Goal: Transaction & Acquisition: Purchase product/service

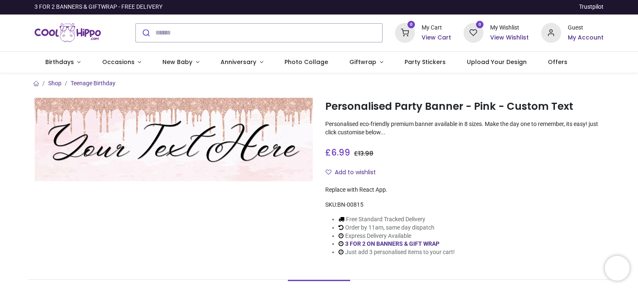
scroll to position [83, 0]
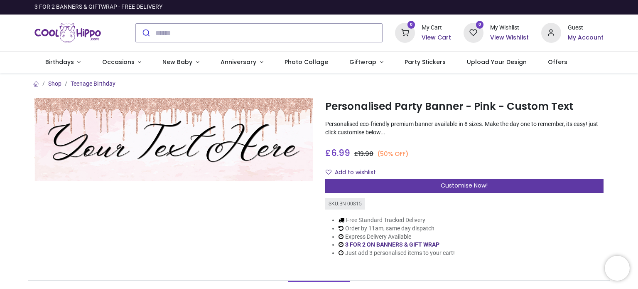
click at [472, 183] on span "Customise Now!" at bounding box center [464, 185] width 47 height 8
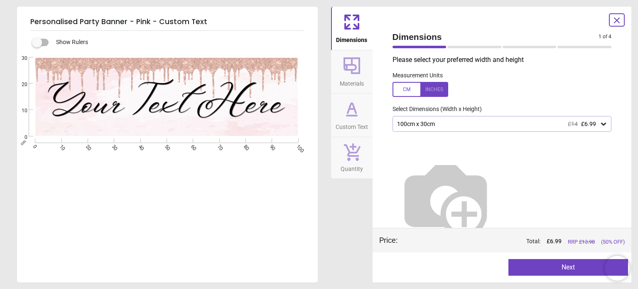
click at [408, 89] on div at bounding box center [421, 89] width 56 height 15
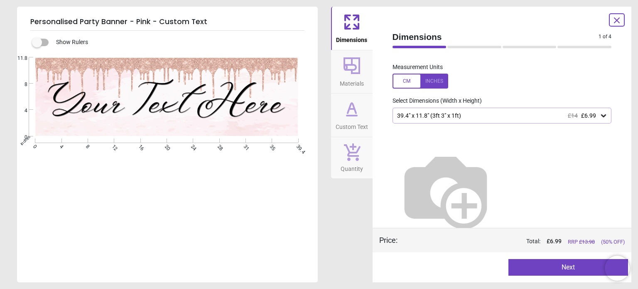
scroll to position [13, 0]
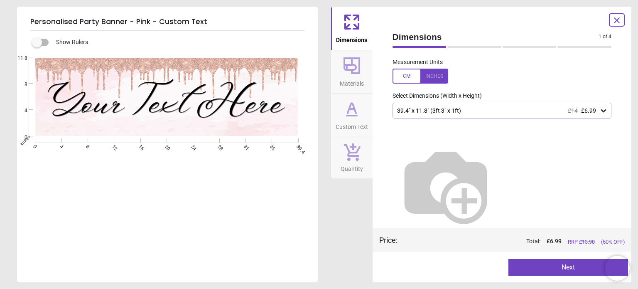
click at [600, 109] on icon at bounding box center [604, 110] width 8 height 8
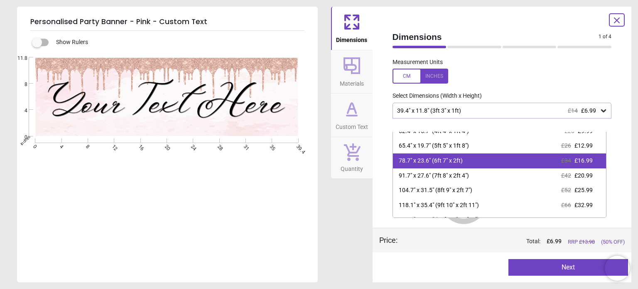
scroll to position [33, 0]
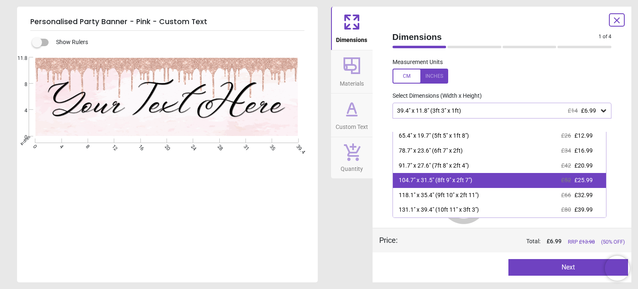
click at [463, 183] on div "104.7" x 31.5" (8ft 9" x 2ft 7")" at bounding box center [436, 180] width 74 height 8
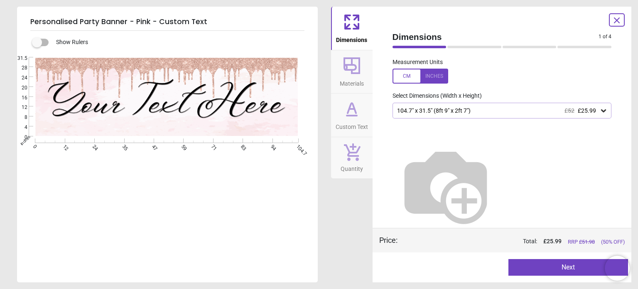
click at [578, 269] on button "Next" at bounding box center [569, 267] width 120 height 17
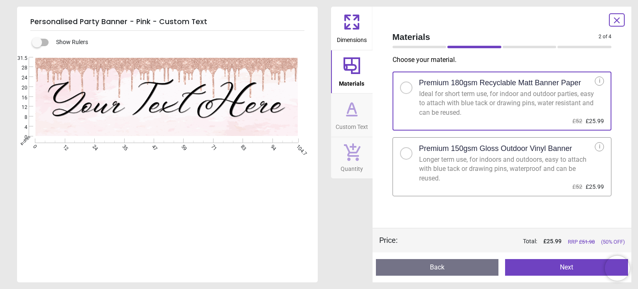
click at [406, 154] on div at bounding box center [406, 153] width 5 height 5
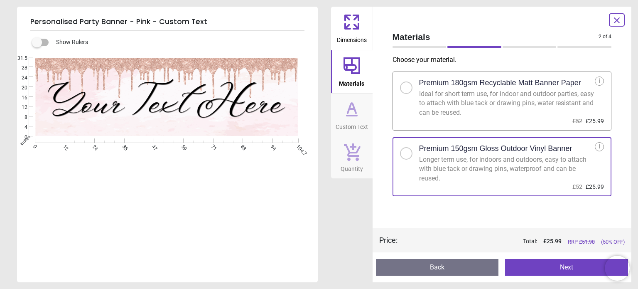
click at [568, 266] on button "Next" at bounding box center [566, 267] width 123 height 17
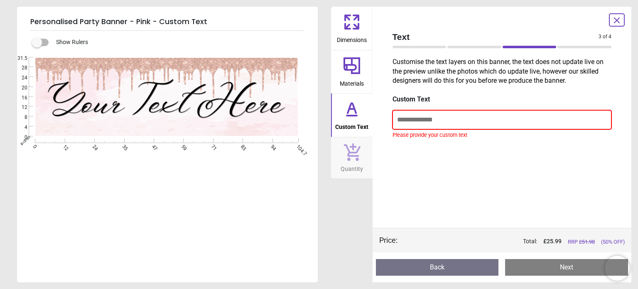
click at [417, 118] on input "text" at bounding box center [502, 119] width 219 height 19
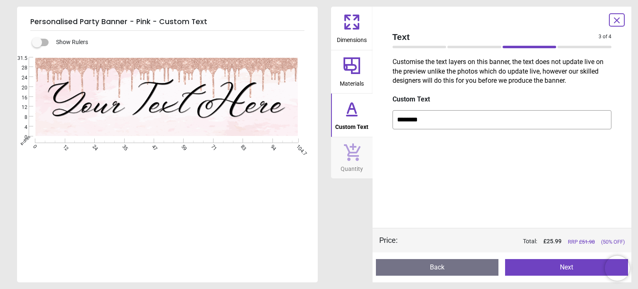
type input "*******"
click at [580, 267] on button "Next" at bounding box center [566, 267] width 123 height 17
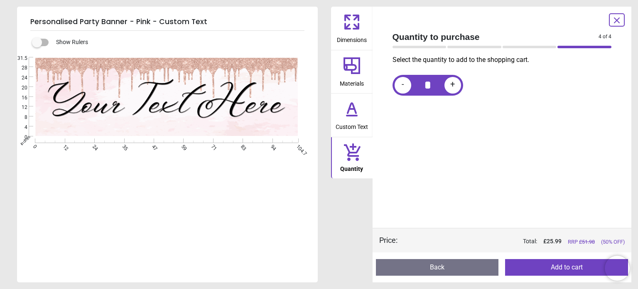
click at [617, 21] on icon at bounding box center [617, 20] width 5 height 5
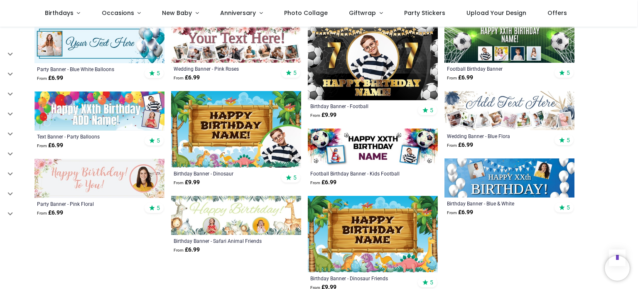
scroll to position [457, 0]
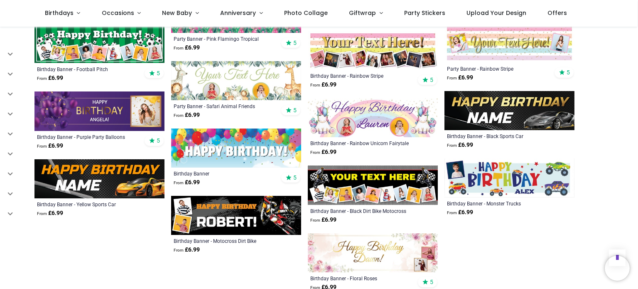
scroll to position [914, 0]
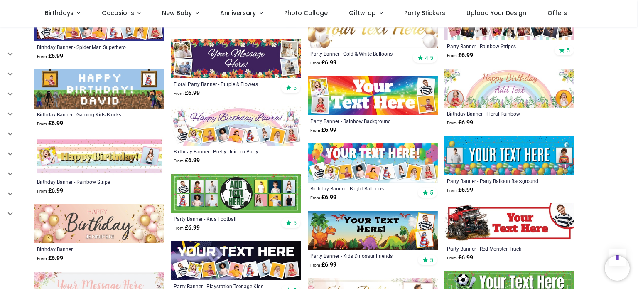
scroll to position [1205, 0]
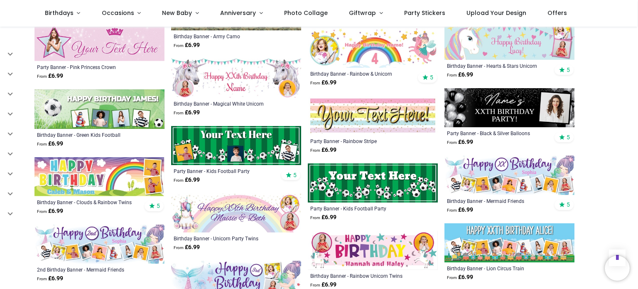
scroll to position [2202, 0]
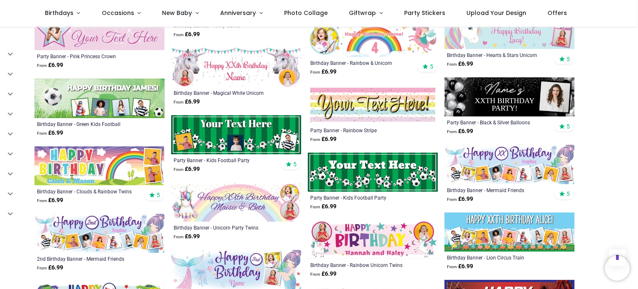
click at [508, 96] on img at bounding box center [510, 96] width 130 height 39
